Goal: Feedback & Contribution: Leave review/rating

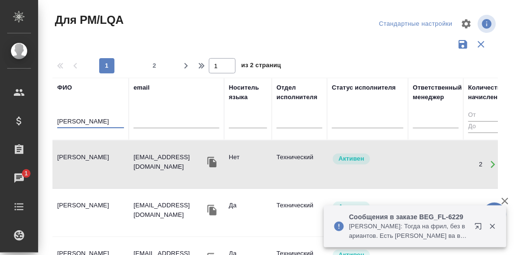
drag, startPoint x: 113, startPoint y: 122, endPoint x: 46, endPoint y: 118, distance: 67.3
click at [46, 118] on div "Для PM/LQA Стандартные настройки 1 2 1 из 2 страниц ФИО Стариков Андрей email Н…" at bounding box center [279, 213] width 466 height 426
paste input "утелия Вахтанг"
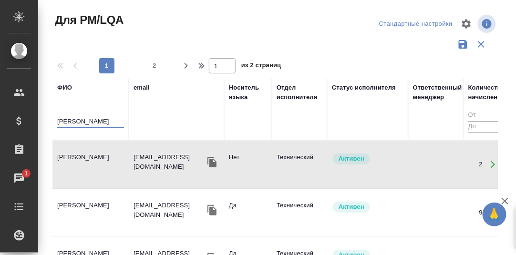
type input "Кутелия Вахтанг"
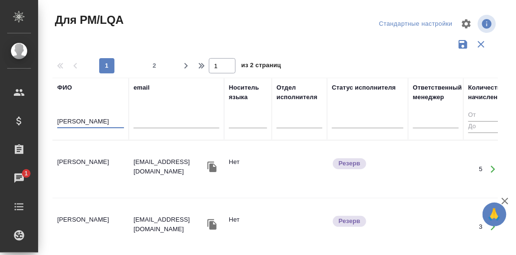
click at [75, 161] on td "[PERSON_NAME]" at bounding box center [90, 169] width 76 height 33
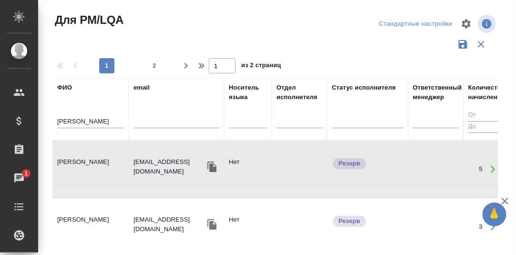
click at [75, 161] on td "Кутелия Вахтанг Русланович" at bounding box center [90, 169] width 76 height 33
click at [19, 176] on div "Чаты" at bounding box center [7, 178] width 24 height 14
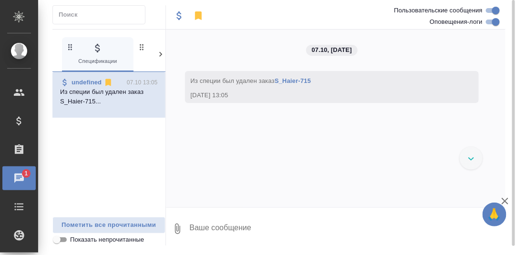
click at [160, 58] on icon at bounding box center [161, 55] width 10 height 10
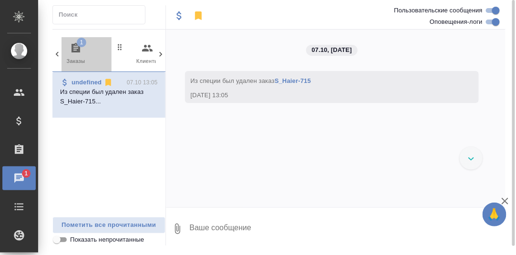
click at [72, 47] on icon "button" at bounding box center [76, 48] width 9 height 10
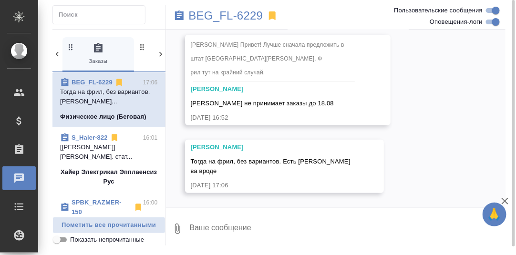
scroll to position [1078, 0]
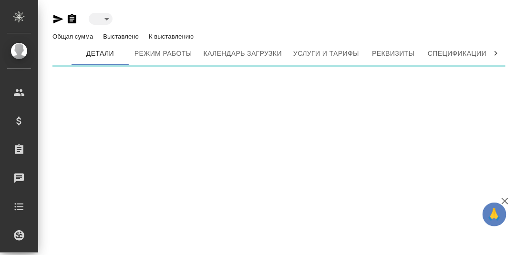
type input "reserved"
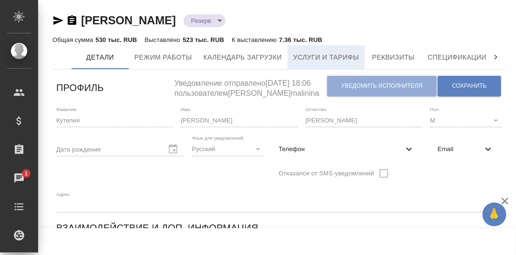
click at [320, 59] on span "Услуги и тарифы" at bounding box center [326, 58] width 66 height 12
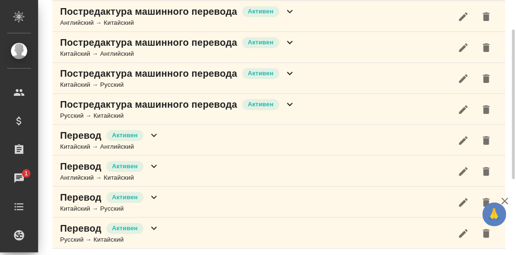
scroll to position [83, 0]
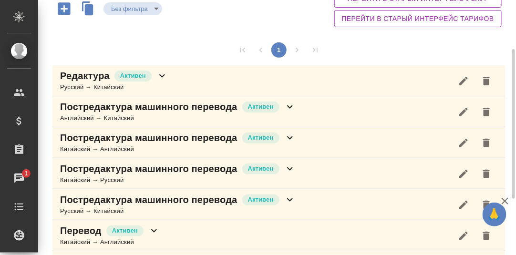
click at [160, 74] on icon at bounding box center [162, 75] width 6 height 3
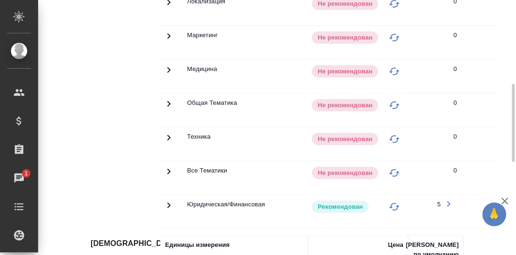
scroll to position [131, 0]
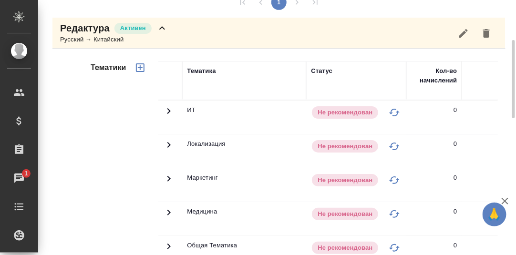
click at [164, 24] on icon at bounding box center [161, 27] width 11 height 11
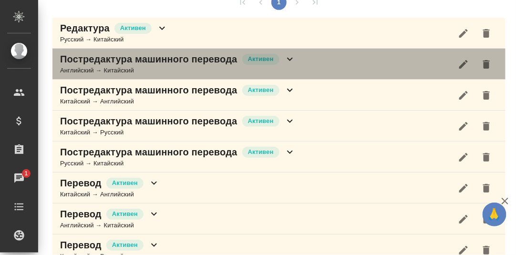
click at [289, 58] on icon at bounding box center [289, 58] width 11 height 11
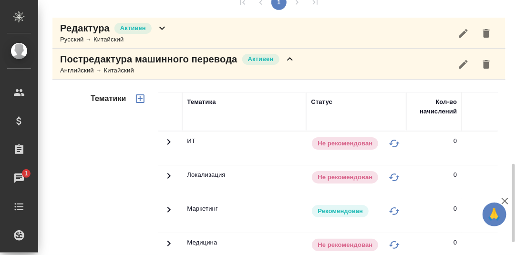
scroll to position [274, 0]
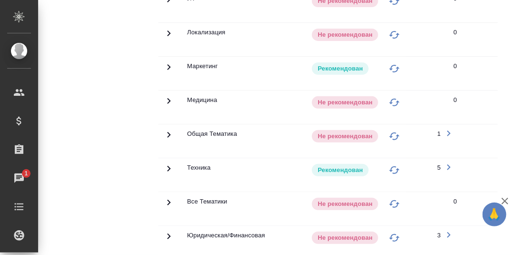
click at [167, 5] on icon at bounding box center [168, -1] width 11 height 11
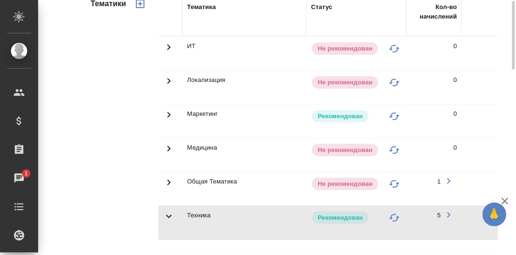
scroll to position [131, 0]
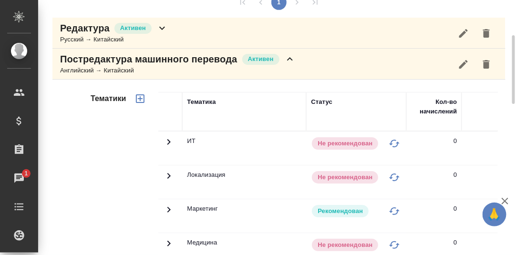
click at [289, 57] on icon at bounding box center [289, 58] width 11 height 11
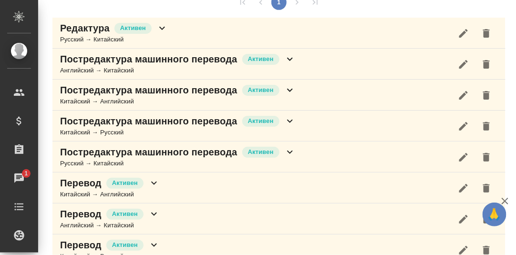
click at [290, 88] on icon at bounding box center [289, 89] width 11 height 11
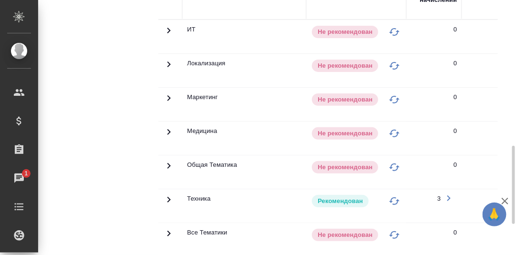
scroll to position [321, 0]
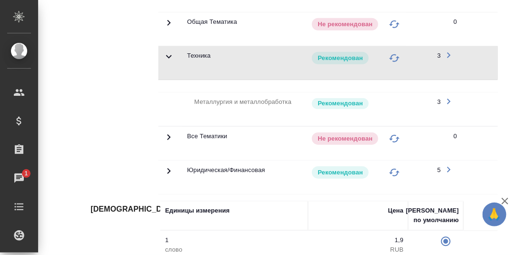
scroll to position [179, 0]
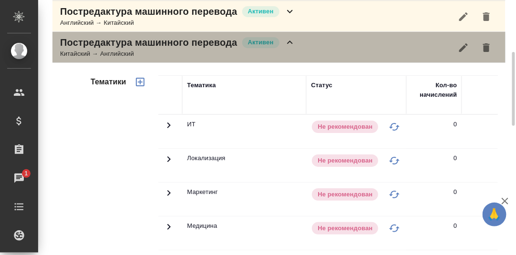
click at [289, 41] on icon at bounding box center [289, 42] width 11 height 11
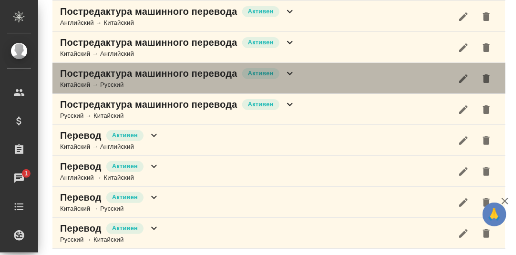
click at [291, 72] on icon at bounding box center [290, 73] width 6 height 3
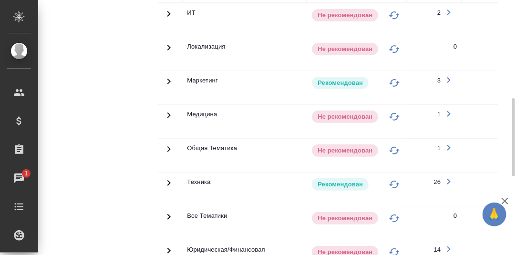
scroll to position [369, 0]
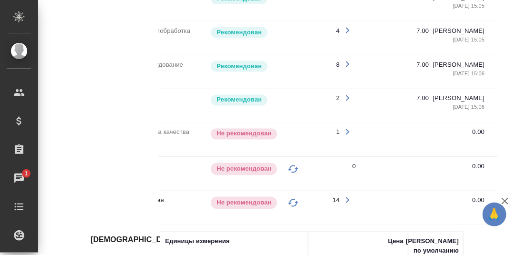
scroll to position [858, 0]
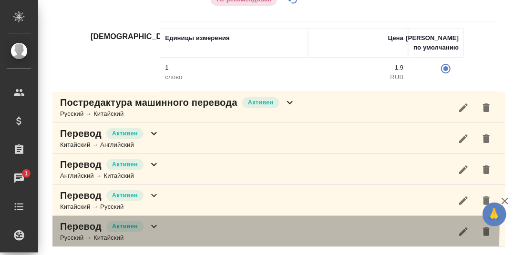
drag, startPoint x: 155, startPoint y: 226, endPoint x: 159, endPoint y: 215, distance: 11.6
click at [155, 226] on icon at bounding box center [153, 226] width 11 height 11
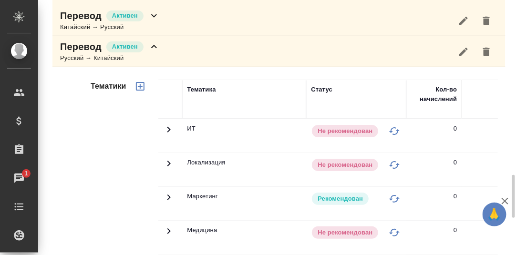
scroll to position [895, 0]
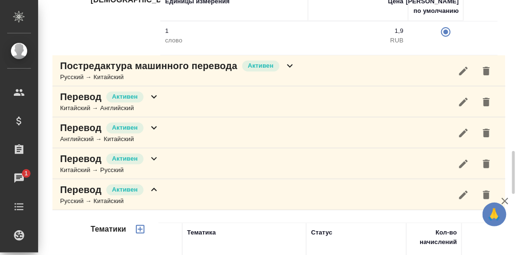
click at [154, 192] on icon at bounding box center [153, 189] width 11 height 11
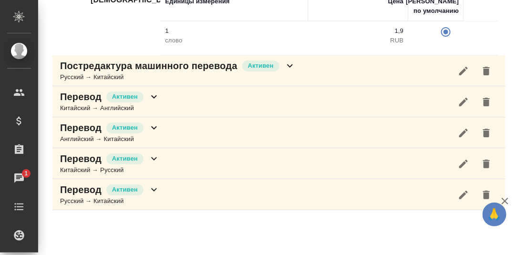
scroll to position [894, 0]
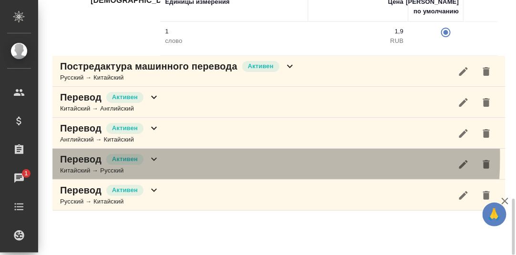
click at [152, 157] on icon at bounding box center [153, 159] width 11 height 11
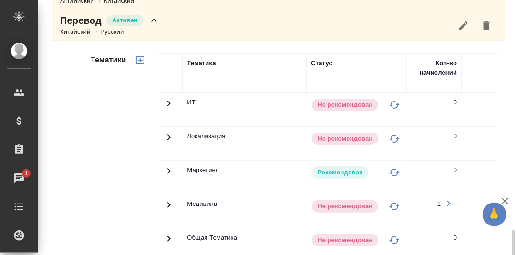
scroll to position [1176, 0]
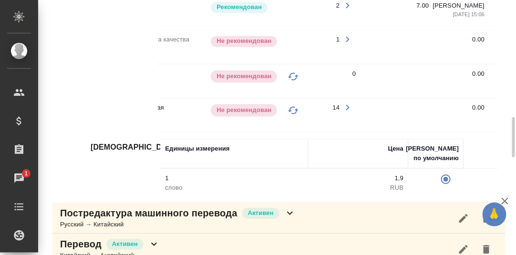
scroll to position [700, 0]
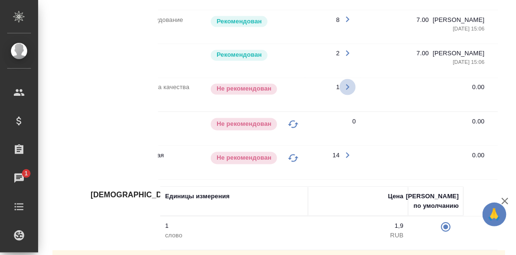
click at [348, 82] on icon "button" at bounding box center [347, 86] width 11 height 11
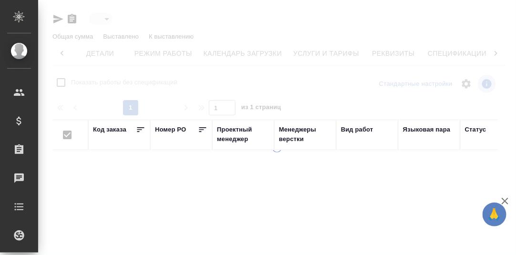
scroll to position [0, 62]
type input "reserved"
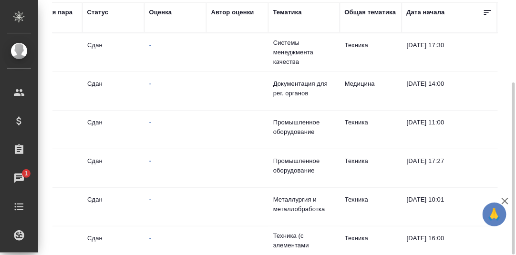
scroll to position [0, 0]
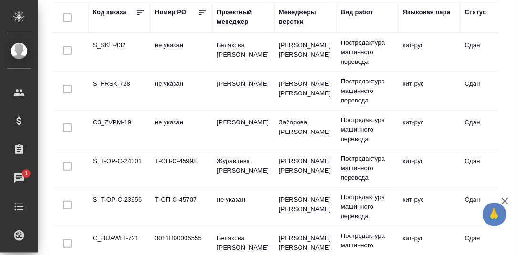
click at [117, 43] on td "S_SKF-432" at bounding box center [119, 52] width 62 height 33
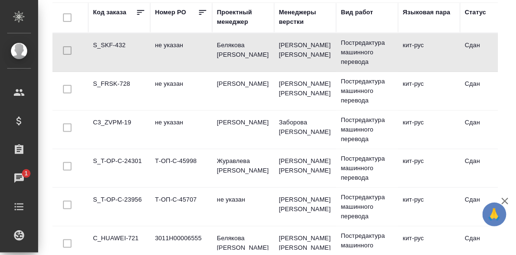
click at [117, 43] on td "S_SKF-432" at bounding box center [119, 52] width 62 height 33
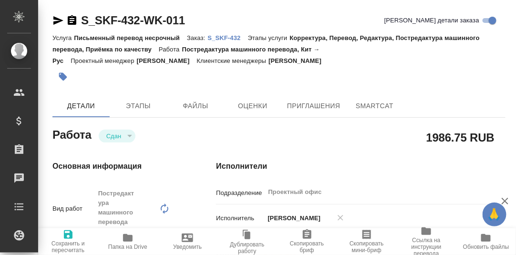
type textarea "x"
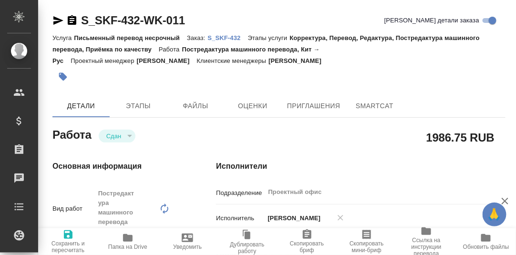
type textarea "x"
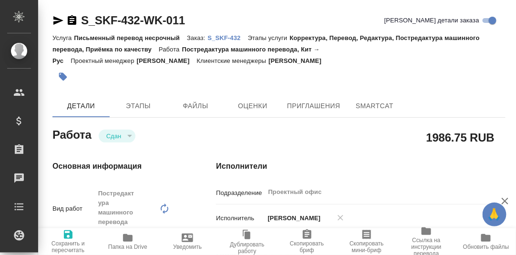
type textarea "x"
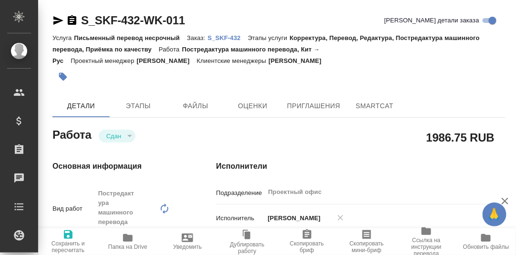
type textarea "x"
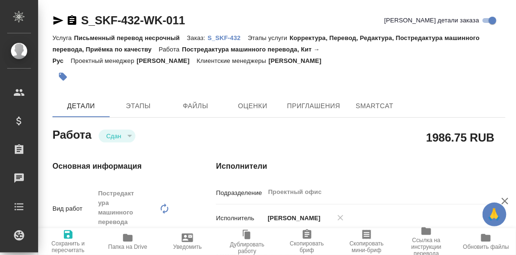
type textarea "x"
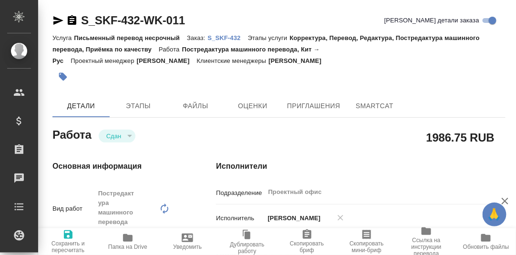
type textarea "x"
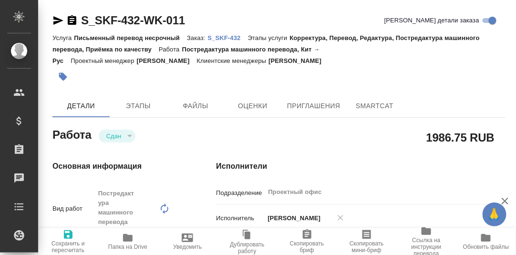
type textarea "x"
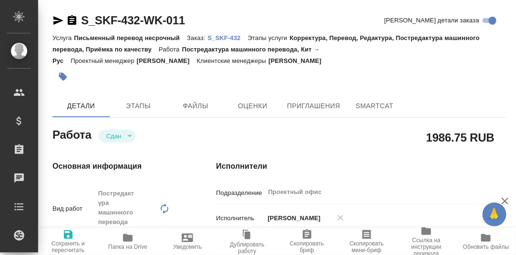
type textarea "x"
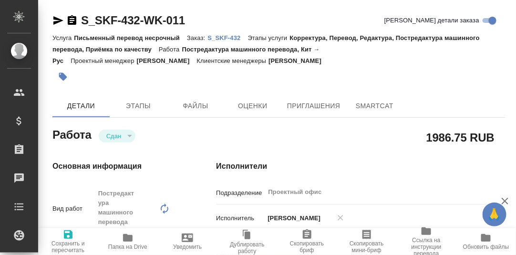
type textarea "x"
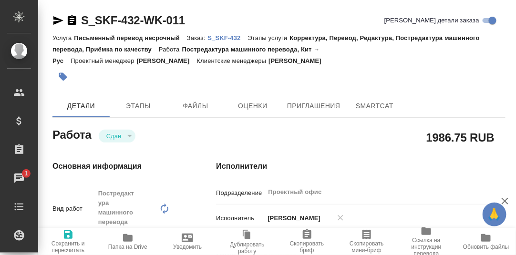
click at [227, 38] on p "S_SKF-432" at bounding box center [227, 37] width 40 height 7
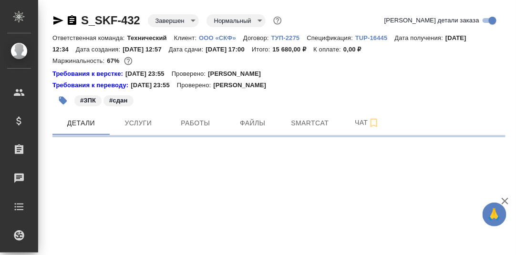
select select "RU"
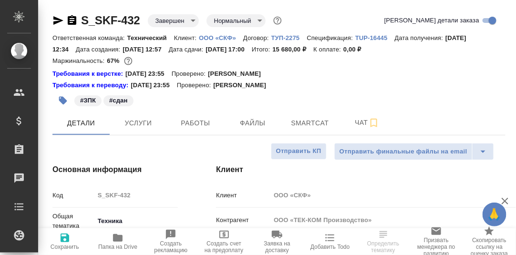
type textarea "x"
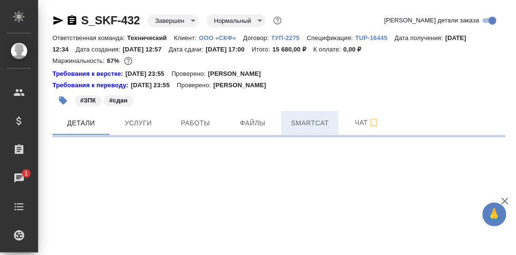
select select "RU"
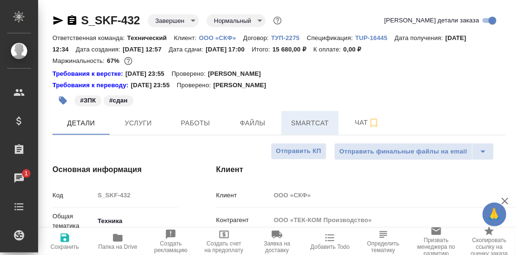
type textarea "x"
click at [313, 121] on span "Smartcat" at bounding box center [310, 123] width 46 height 12
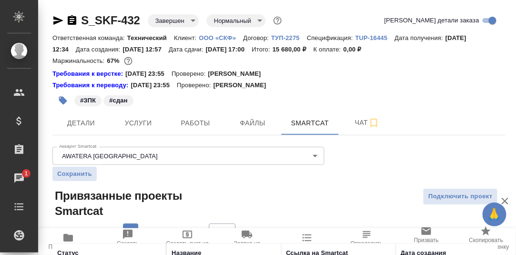
scroll to position [73, 0]
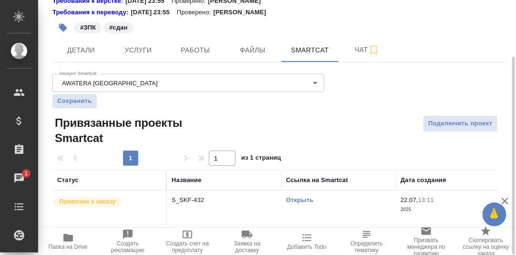
click at [303, 201] on link "Открыть" at bounding box center [299, 199] width 27 height 7
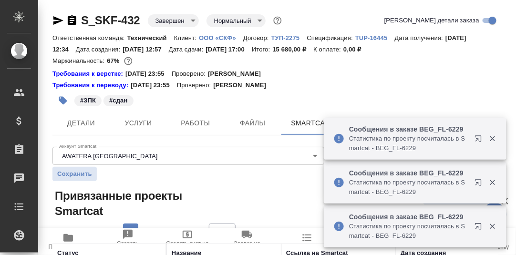
scroll to position [73, 0]
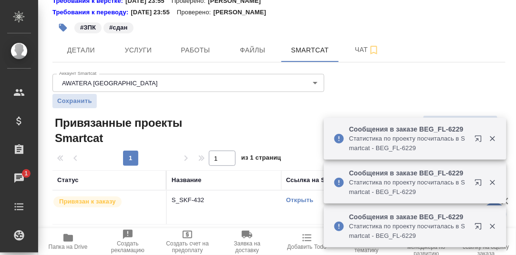
click at [495, 138] on icon "button" at bounding box center [492, 138] width 9 height 9
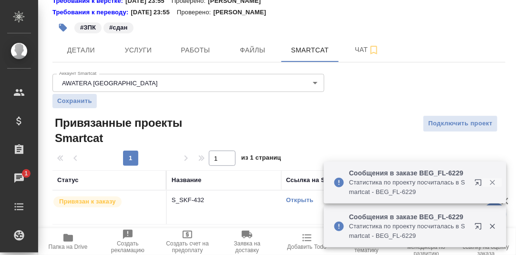
click at [491, 183] on icon "button" at bounding box center [492, 182] width 5 height 5
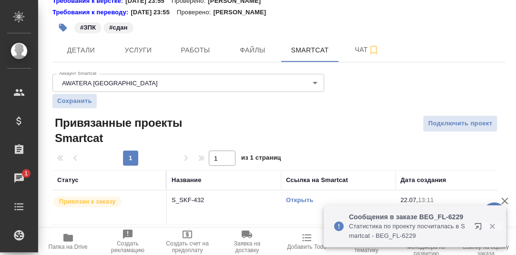
click at [495, 226] on icon "button" at bounding box center [492, 226] width 9 height 9
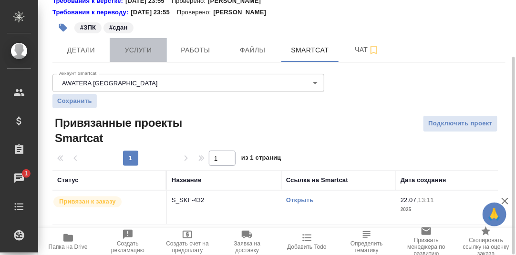
click at [141, 49] on span "Услуги" at bounding box center [138, 50] width 46 height 12
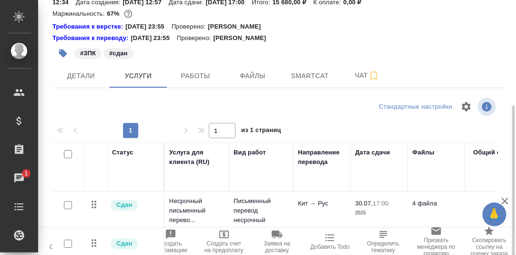
scroll to position [95, 0]
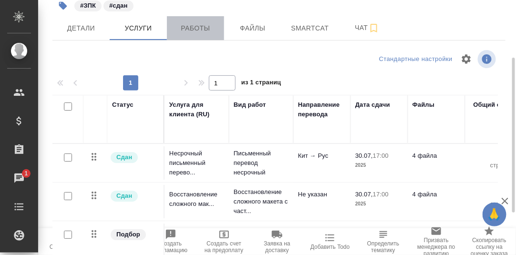
click at [200, 29] on span "Работы" at bounding box center [196, 28] width 46 height 12
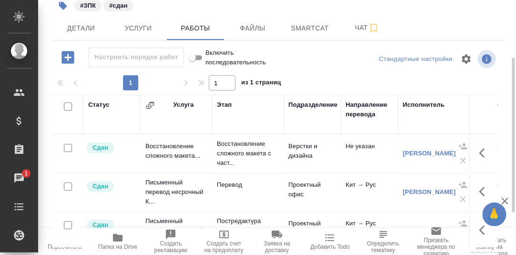
scroll to position [174, 0]
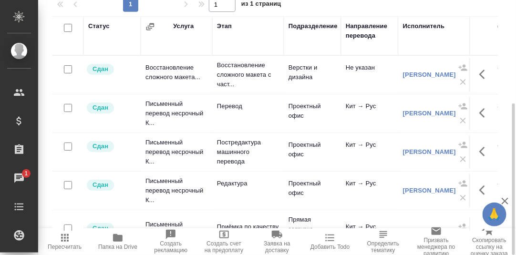
click at [479, 113] on icon "button" at bounding box center [484, 112] width 11 height 11
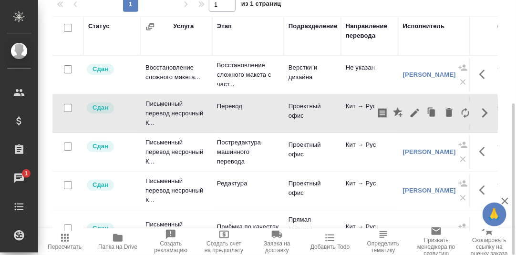
click at [502, 141] on div "Статус Услуга Этап Подразделение Направление перевода Исполнитель Автор изменен…" at bounding box center [278, 123] width 453 height 215
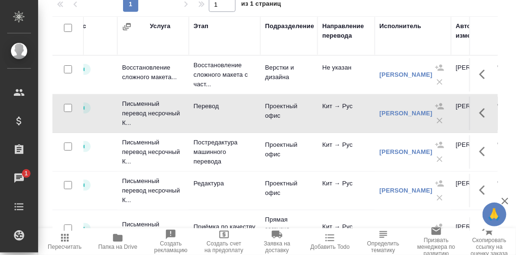
scroll to position [0, 0]
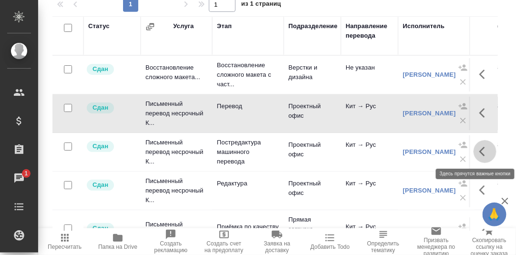
click at [479, 148] on icon "button" at bounding box center [484, 151] width 11 height 11
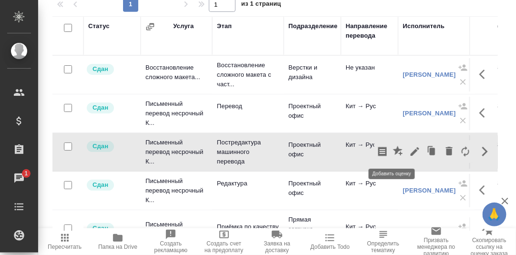
click at [393, 151] on icon "button" at bounding box center [398, 151] width 11 height 11
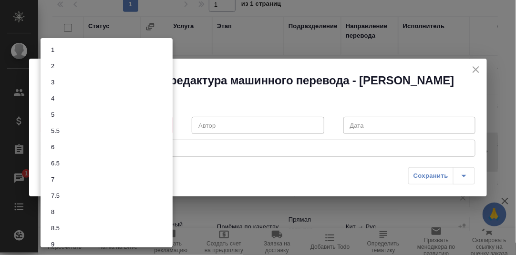
click at [165, 134] on body "🙏 .cls-1 fill:#fff; AWATERA Румянцева Дарья d.rumyantseva Клиенты Спецификации …" at bounding box center [258, 127] width 516 height 255
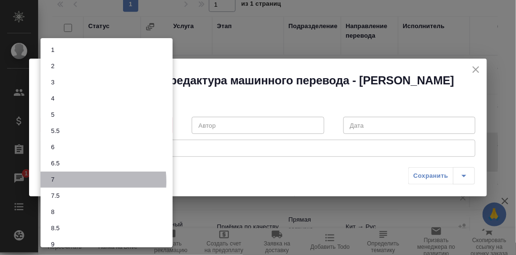
click at [67, 182] on li "7" at bounding box center [107, 180] width 132 height 16
type input "7"
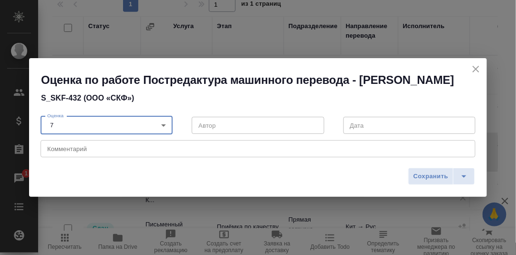
click at [79, 153] on textarea at bounding box center [258, 148] width 422 height 7
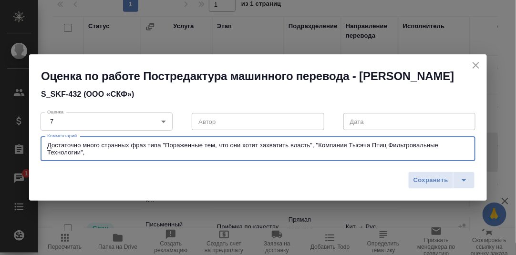
drag, startPoint x: 129, startPoint y: 151, endPoint x: 38, endPoint y: 145, distance: 91.8
click at [41, 145] on div "Оценка 7 7 Оценка Автор Автор Дата Дата Комментарий Достаточно много странных ф…" at bounding box center [258, 136] width 435 height 54
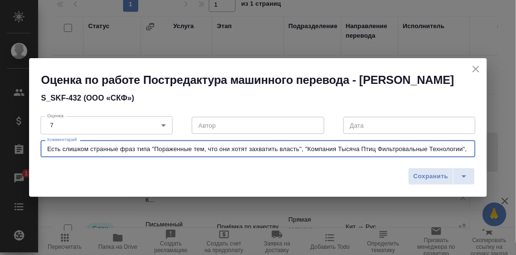
click at [135, 153] on textarea "Есть слишком странные фраз типа "Пораженные тем, что они хотят захватить власть…" at bounding box center [258, 148] width 422 height 7
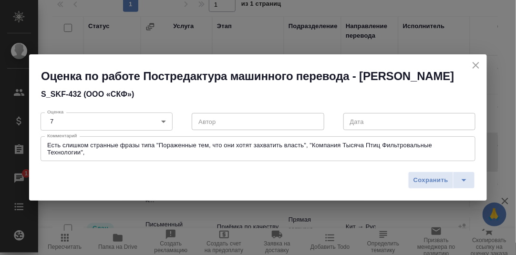
click at [126, 161] on div "Есть слишком странные фразы типа "Пораженные тем, что они хотят захватить власт…" at bounding box center [258, 148] width 435 height 25
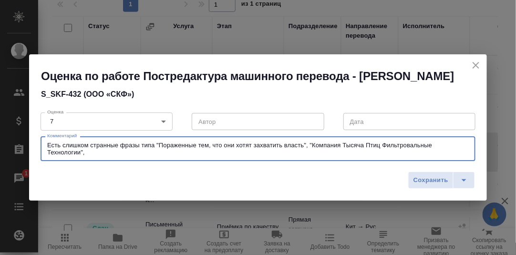
click at [84, 156] on textarea "Есть слишком странные фразы типа "Пораженные тем, что они хотят захватить власт…" at bounding box center [258, 149] width 422 height 15
type textarea "Есть слишком странные фразы типа "Пораженные тем, что они хотят захватить власт…"
click at [436, 186] on span "Сохранить" at bounding box center [430, 180] width 35 height 11
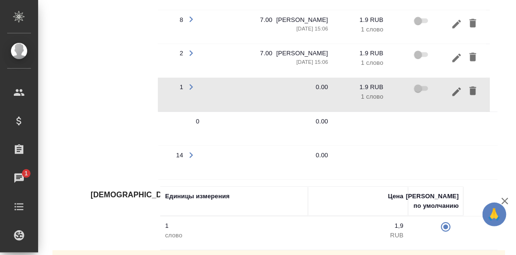
scroll to position [0, 263]
click at [453, 87] on icon "button" at bounding box center [457, 91] width 9 height 9
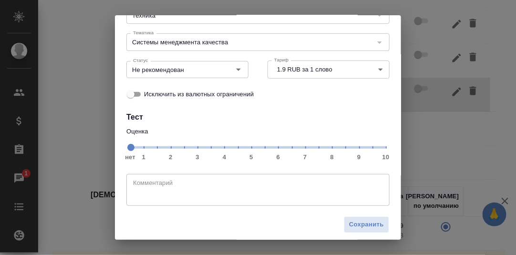
scroll to position [87, 0]
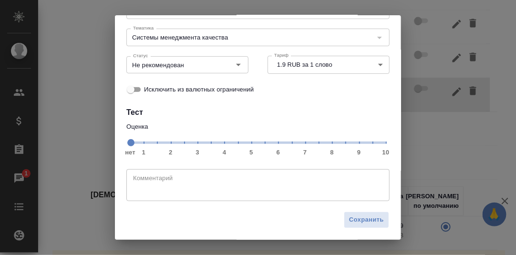
click at [301, 145] on span "нет 1 2 3 4 5 6 7 8 9 10" at bounding box center [258, 141] width 256 height 13
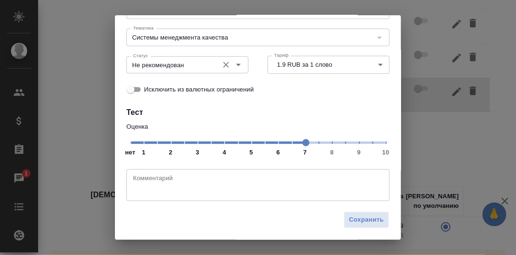
click at [236, 67] on icon "Open" at bounding box center [238, 64] width 11 height 11
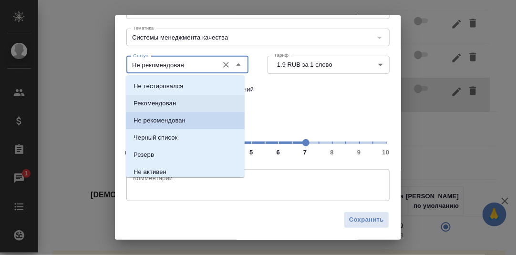
click at [185, 102] on li "Рекомендован" at bounding box center [185, 103] width 119 height 17
type input "Рекомендован"
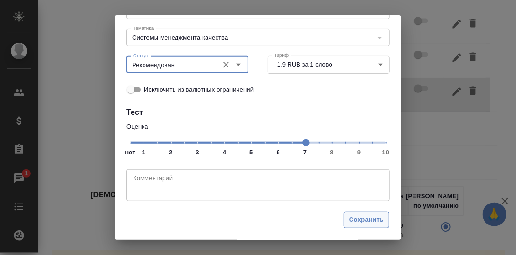
click at [370, 217] on span "Сохранить" at bounding box center [366, 220] width 35 height 11
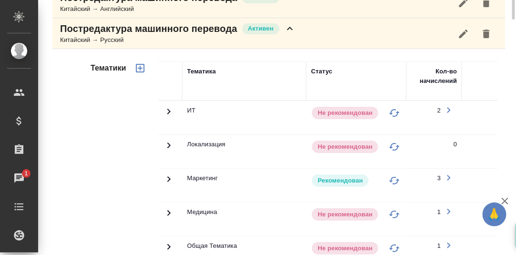
scroll to position [176, 0]
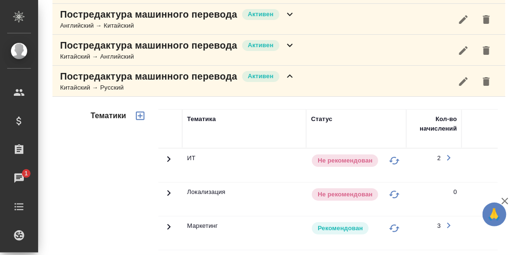
click at [289, 74] on icon at bounding box center [289, 76] width 11 height 11
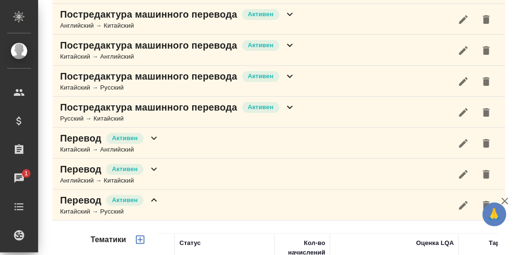
click at [292, 105] on icon at bounding box center [289, 107] width 11 height 11
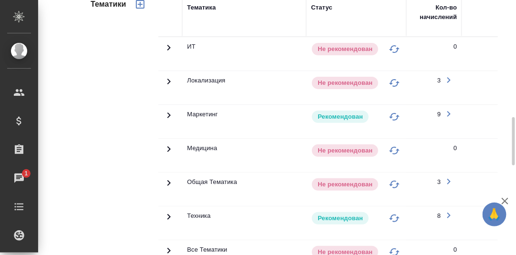
scroll to position [366, 0]
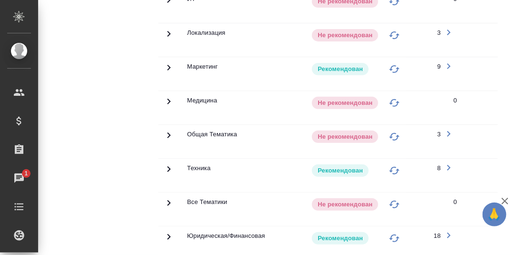
click at [167, 6] on icon at bounding box center [168, -1] width 11 height 11
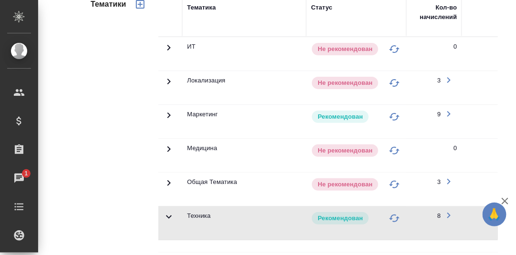
scroll to position [224, 0]
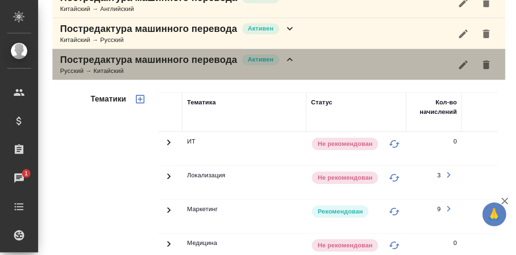
click at [292, 57] on icon at bounding box center [289, 59] width 11 height 11
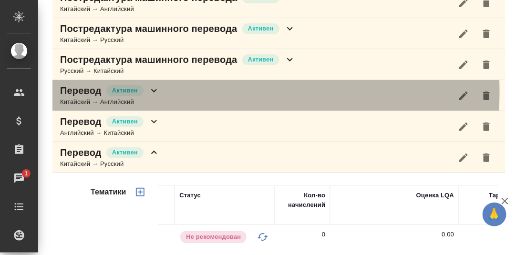
click at [155, 90] on icon at bounding box center [153, 90] width 11 height 11
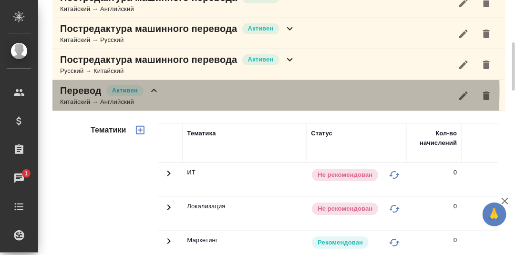
click at [155, 89] on icon at bounding box center [153, 90] width 11 height 11
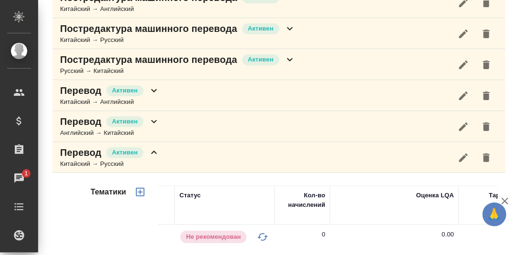
click at [154, 120] on icon at bounding box center [154, 121] width 6 height 3
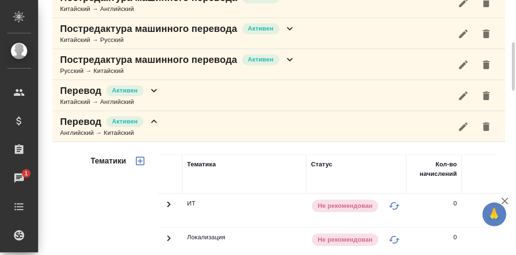
click at [154, 120] on icon at bounding box center [153, 121] width 11 height 11
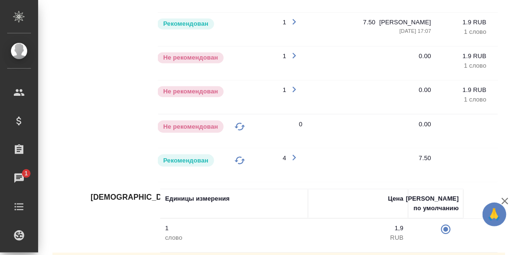
scroll to position [0, 263]
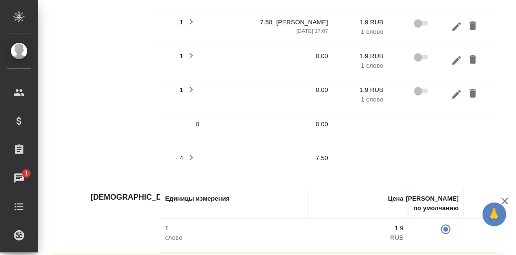
click at [453, 89] on icon "button" at bounding box center [457, 93] width 9 height 9
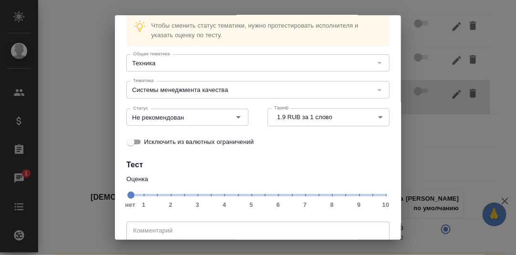
scroll to position [47, 0]
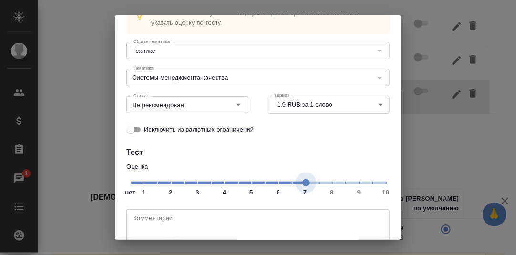
click at [302, 188] on span "нет 1 2 3 4 5 6 7 8 9 10" at bounding box center [258, 182] width 256 height 13
click at [236, 104] on icon "Open" at bounding box center [238, 105] width 5 height 2
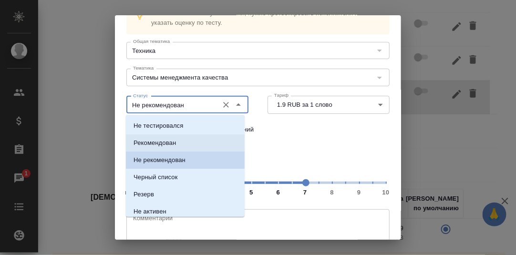
click at [159, 140] on p "Рекомендован" at bounding box center [155, 143] width 42 height 10
type input "Рекомендован"
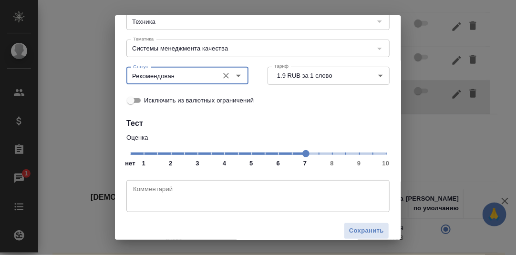
scroll to position [87, 0]
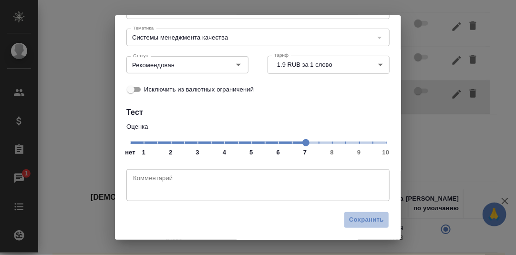
drag, startPoint x: 358, startPoint y: 220, endPoint x: 475, endPoint y: 174, distance: 125.4
click at [360, 219] on span "Сохранить" at bounding box center [366, 220] width 35 height 11
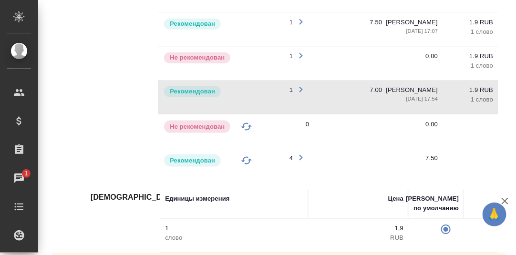
scroll to position [0, 144]
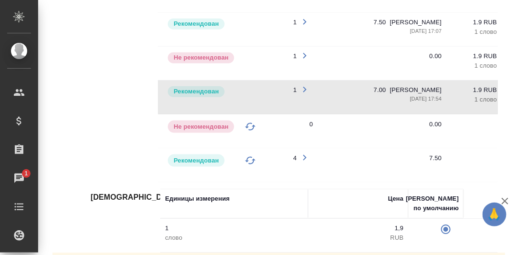
click at [303, 52] on icon "button" at bounding box center [304, 55] width 3 height 6
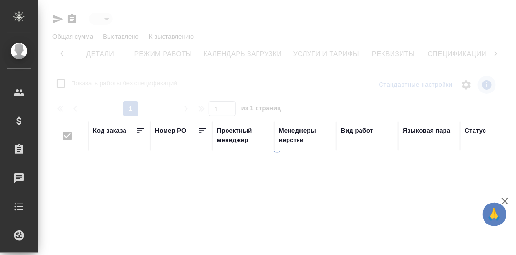
scroll to position [0, 62]
type input "reserved"
checkbox input "false"
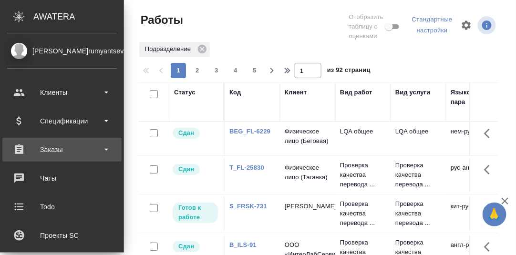
click at [55, 147] on div "Заказы" at bounding box center [62, 150] width 110 height 14
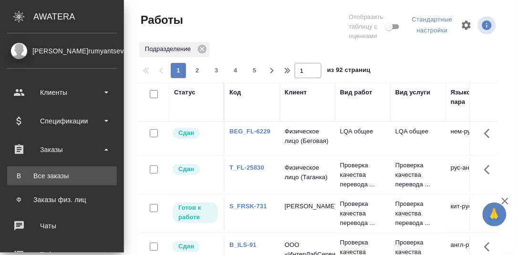
drag, startPoint x: 51, startPoint y: 174, endPoint x: 62, endPoint y: 176, distance: 10.6
click at [51, 174] on div "Все заказы" at bounding box center [62, 176] width 100 height 10
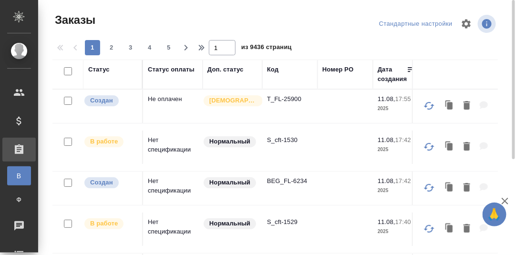
click at [273, 72] on div "Код" at bounding box center [272, 70] width 11 height 10
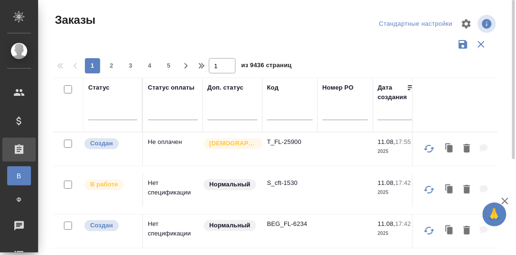
click at [274, 113] on input "text" at bounding box center [290, 114] width 46 height 12
paste input "T_ATLANT"
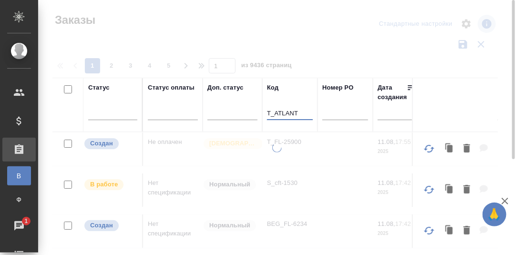
type input "T_ATLANT"
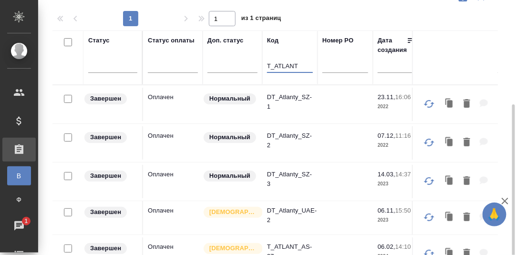
scroll to position [143, 0]
